Goal: Use online tool/utility: Utilize a website feature to perform a specific function

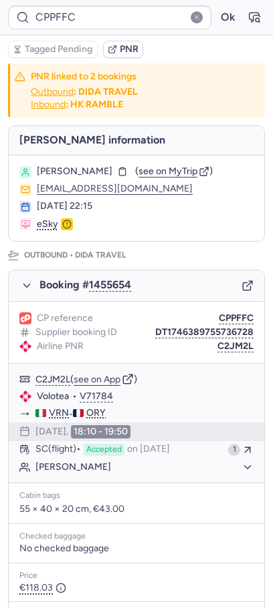
type input "CPBY2R"
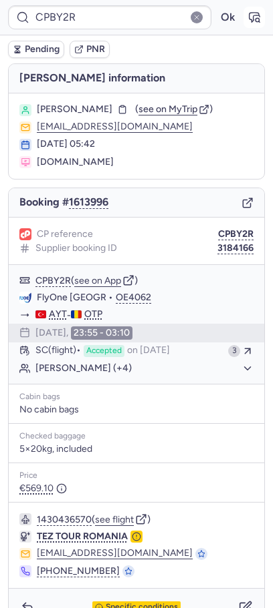
click at [255, 21] on icon "button" at bounding box center [256, 19] width 3 height 3
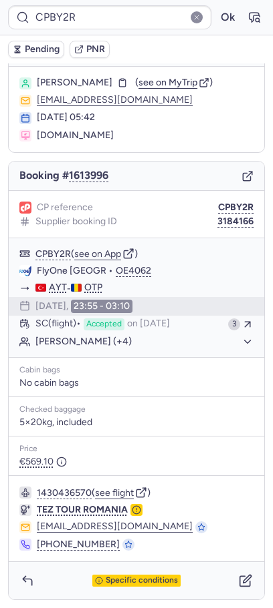
click at [33, 38] on div "Pending PNR" at bounding box center [136, 49] width 273 height 28
click at [33, 43] on button "Pending" at bounding box center [36, 49] width 56 height 17
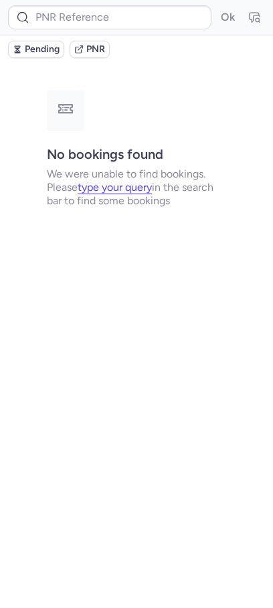
scroll to position [0, 0]
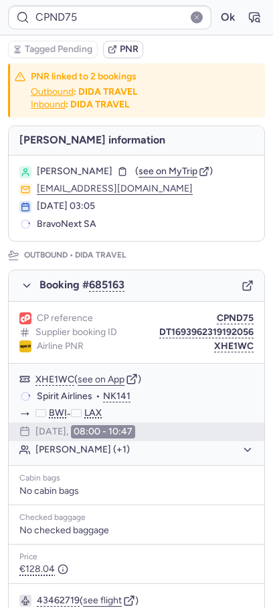
type input "CPZZEC"
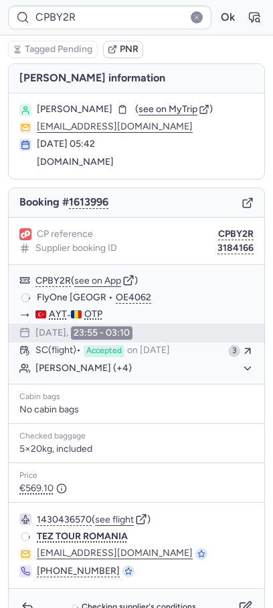
type input "CP7KR8"
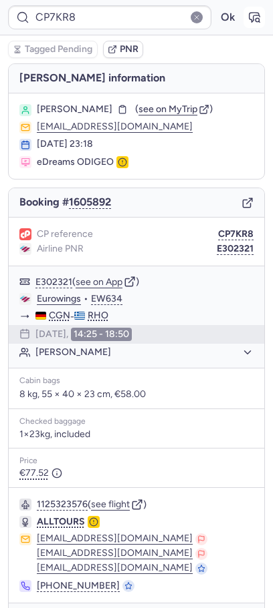
click at [260, 19] on icon "button" at bounding box center [253, 17] width 13 height 13
type input "CPAEHP"
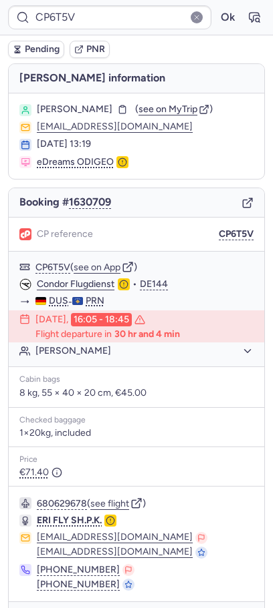
type input "CPL2Y6"
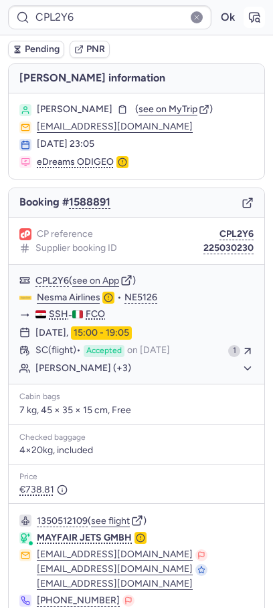
click at [250, 25] on button "button" at bounding box center [253, 17] width 21 height 21
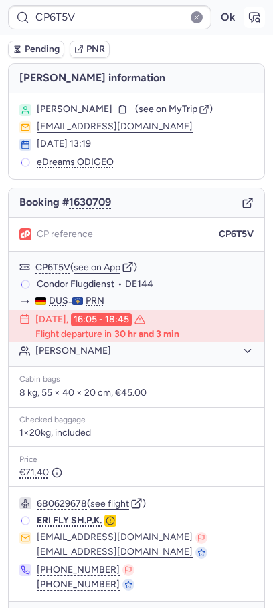
click at [257, 11] on icon "button" at bounding box center [253, 17] width 13 height 13
type input "CPAEHP"
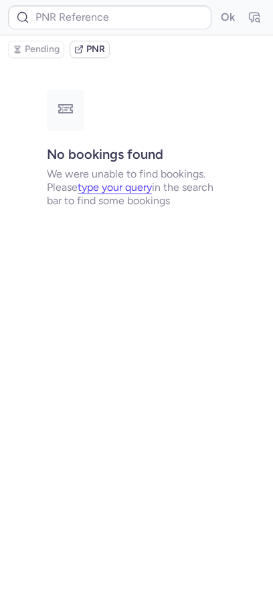
type input "CPAEHP"
type input "CPDXWI"
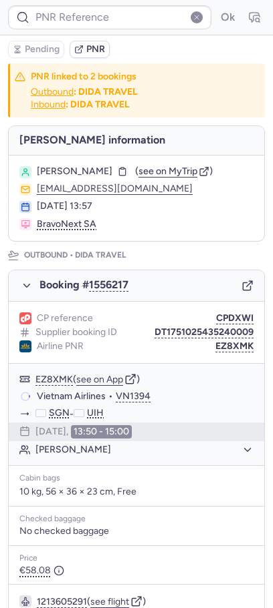
type input "CPAEHP"
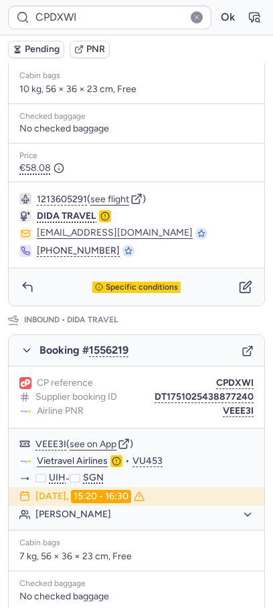
scroll to position [577, 0]
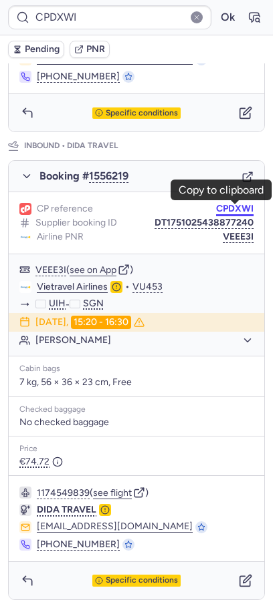
click at [229, 204] on button "CPDXWI" at bounding box center [234, 209] width 37 height 11
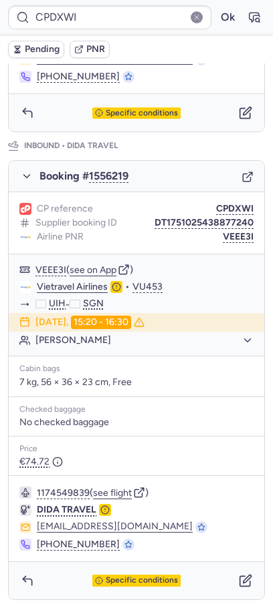
type input "CPMWEX"
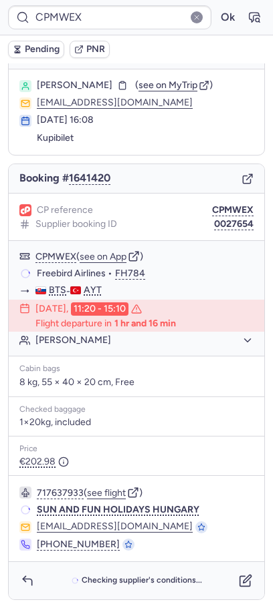
scroll to position [33, 0]
click at [257, 14] on icon "button" at bounding box center [253, 17] width 13 height 13
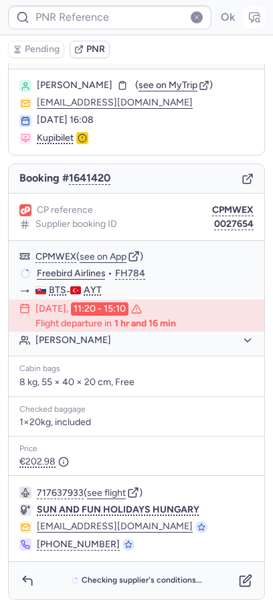
type input "CPMWEX"
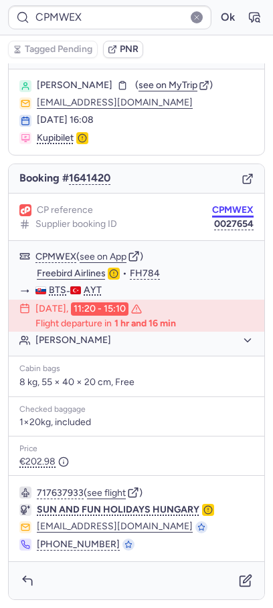
click at [236, 208] on button "CPMWEX" at bounding box center [232, 210] width 41 height 11
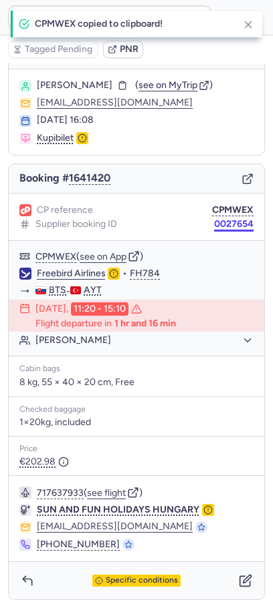
click at [220, 229] on button "0027654" at bounding box center [233, 224] width 39 height 11
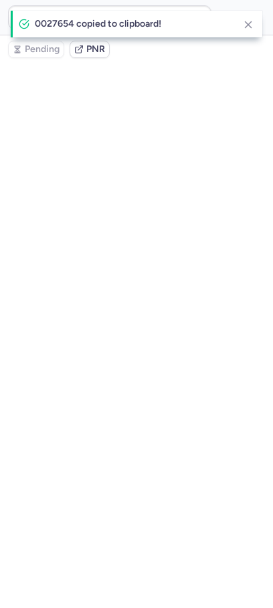
type input "CPMWEX"
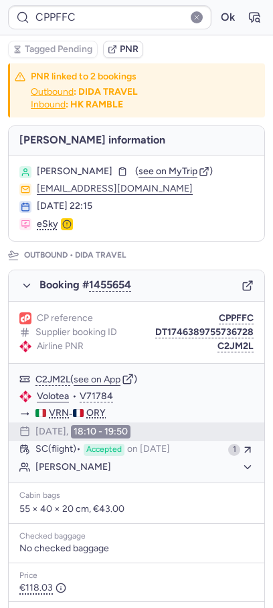
type input "CPKOUX"
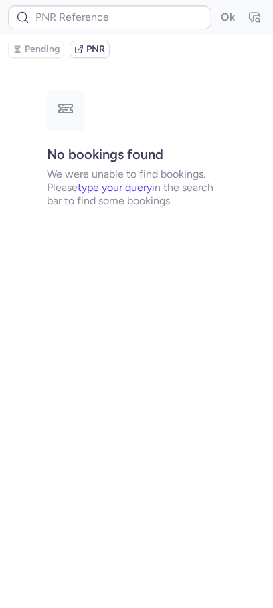
type input "CPKOUX"
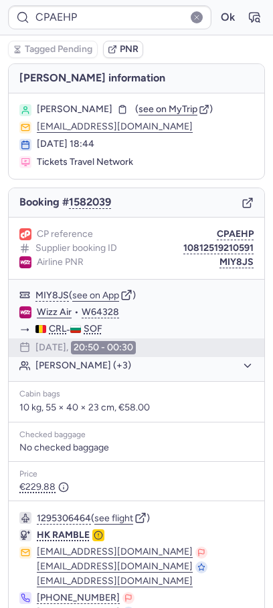
type input "CPQVSW"
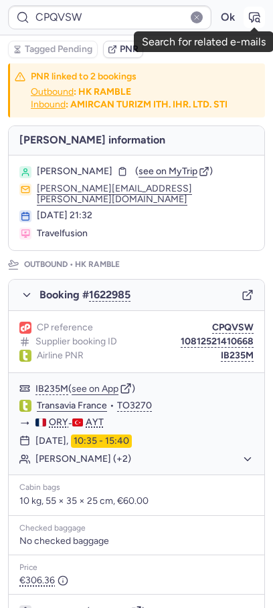
click at [261, 13] on button "button" at bounding box center [253, 17] width 21 height 21
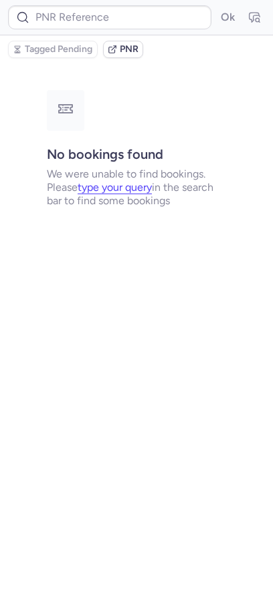
type input "CP9IBU"
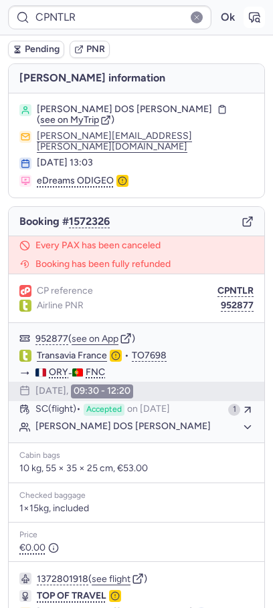
click at [251, 16] on icon "button" at bounding box center [253, 17] width 13 height 13
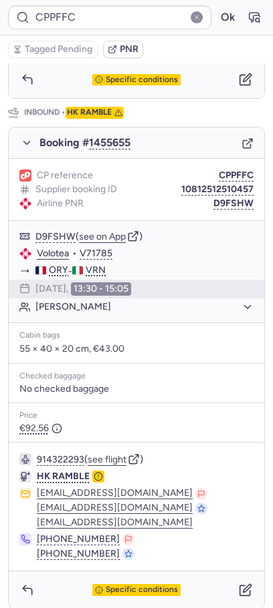
scroll to position [637, 0]
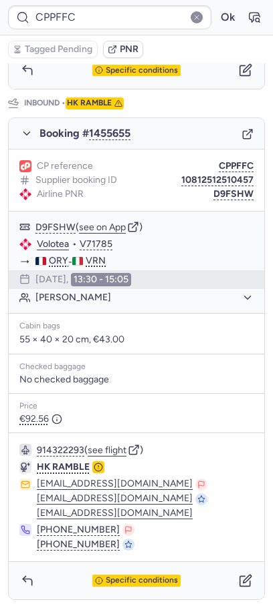
type input "CPKOUX"
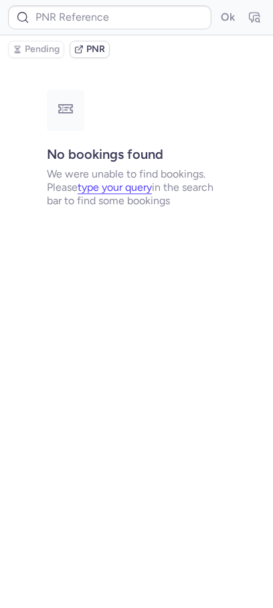
scroll to position [0, 0]
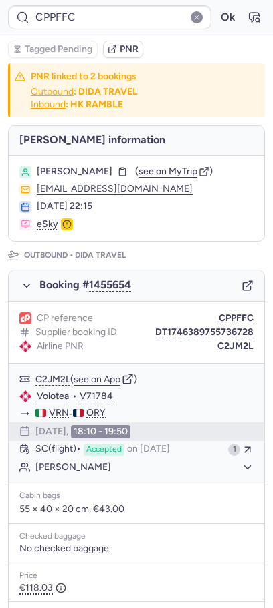
type input "CPKOUX"
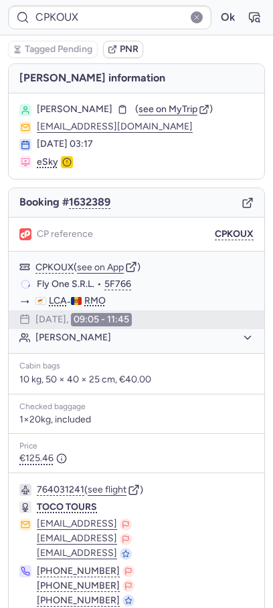
type input "CPG5YC"
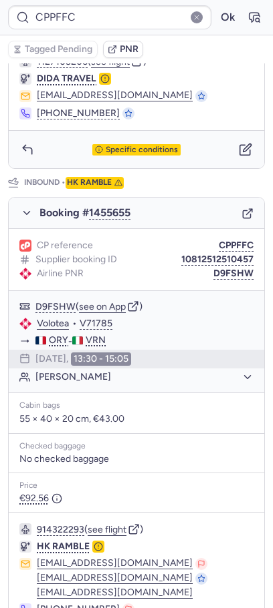
scroll to position [637, 0]
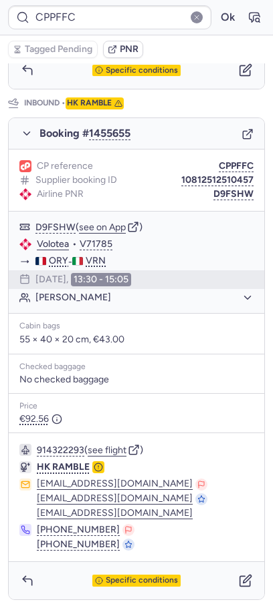
type input "CPBY2R"
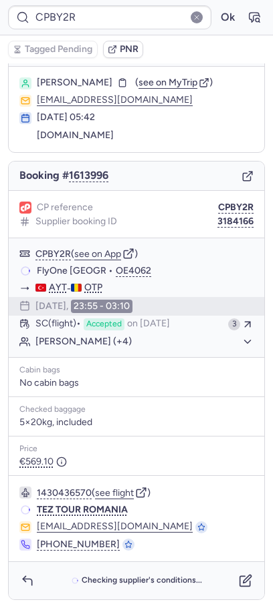
scroll to position [27, 0]
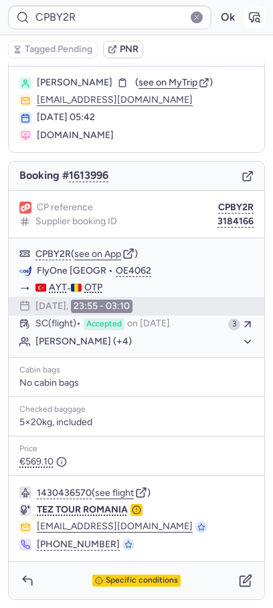
click at [255, 20] on icon "button" at bounding box center [256, 19] width 3 height 3
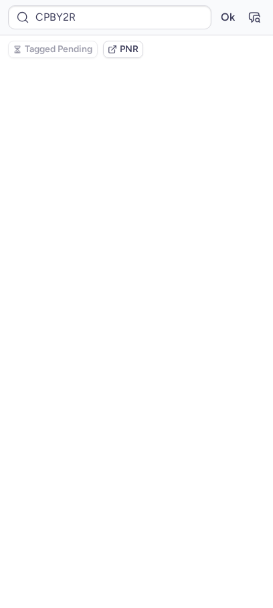
scroll to position [0, 0]
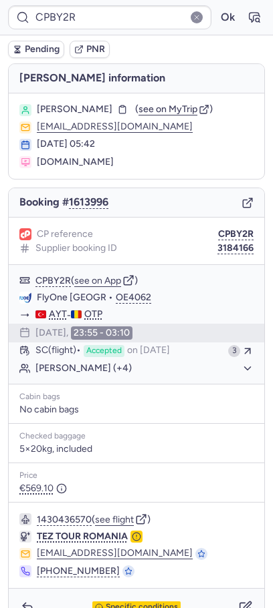
type input "CPPFFC"
